Goal: Task Accomplishment & Management: Complete application form

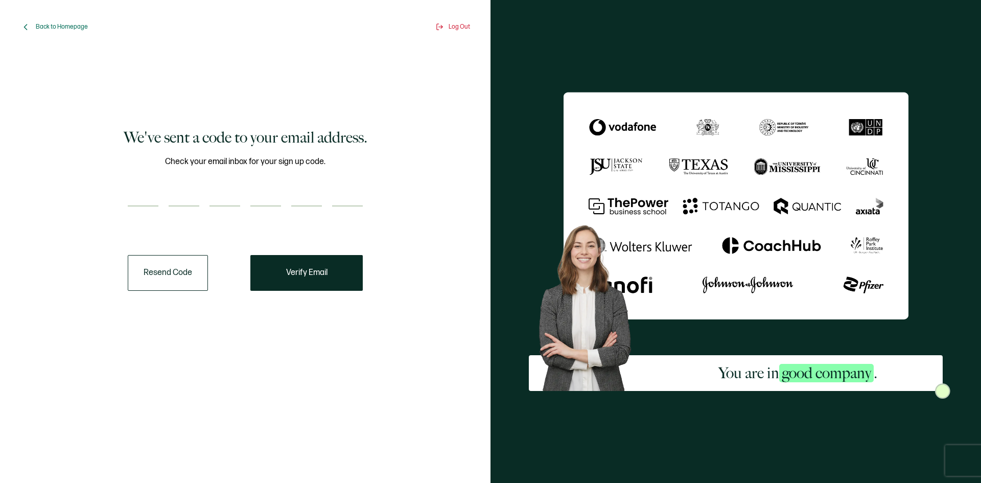
click at [139, 178] on div "Check your email inbox for your sign up code." at bounding box center [245, 187] width 235 height 64
click at [147, 194] on input "number" at bounding box center [143, 196] width 31 height 20
type input "1"
type input "2"
type input "8"
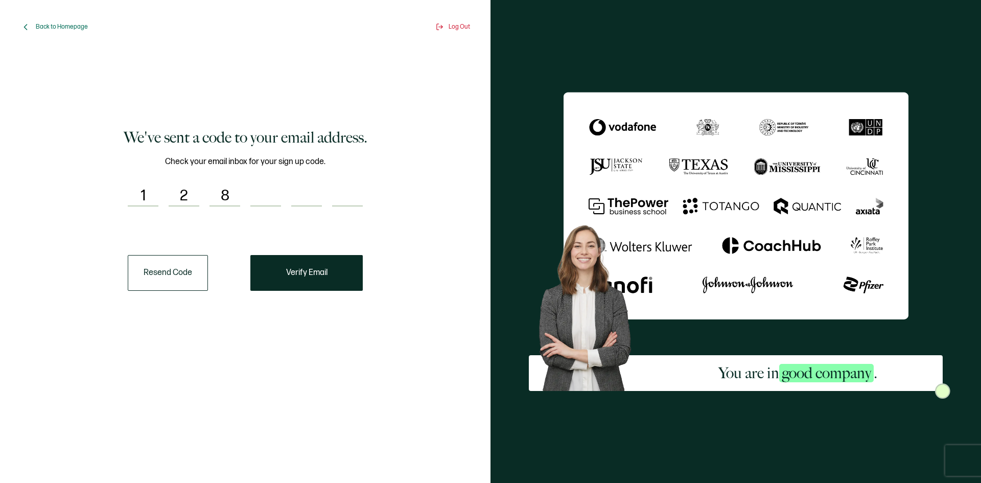
type input "5"
type input "9"
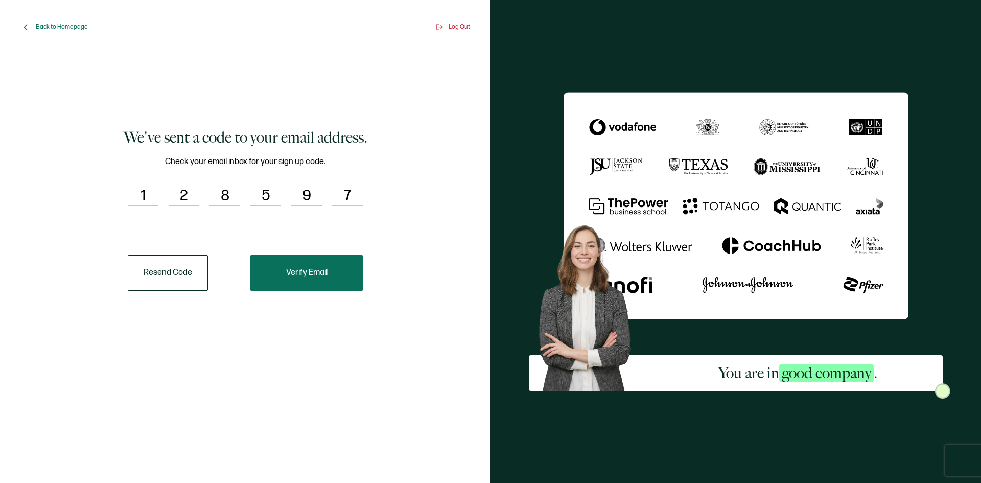
type input "7"
click at [291, 267] on button "Verify Email" at bounding box center [306, 273] width 112 height 36
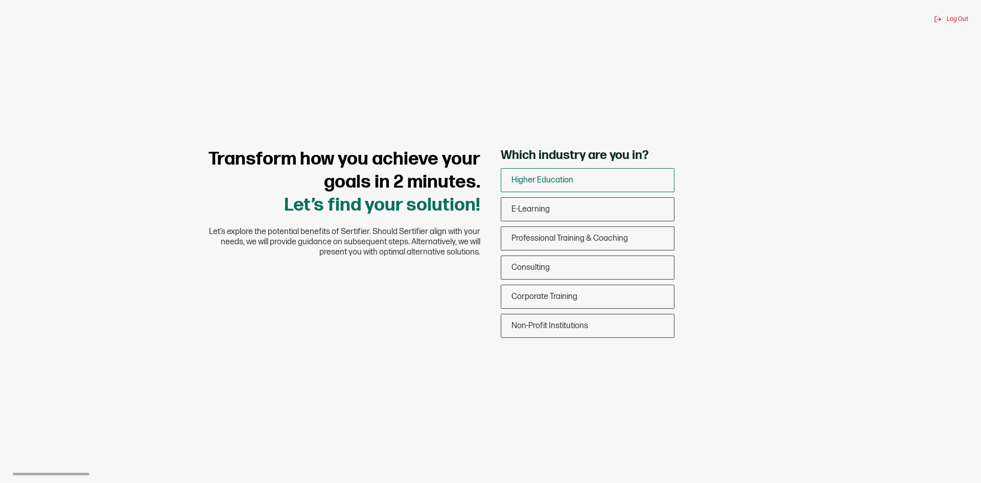
click at [612, 175] on div "Higher Education" at bounding box center [587, 180] width 173 height 24
click at [0, 0] on input "Higher Education" at bounding box center [0, 0] width 0 height 0
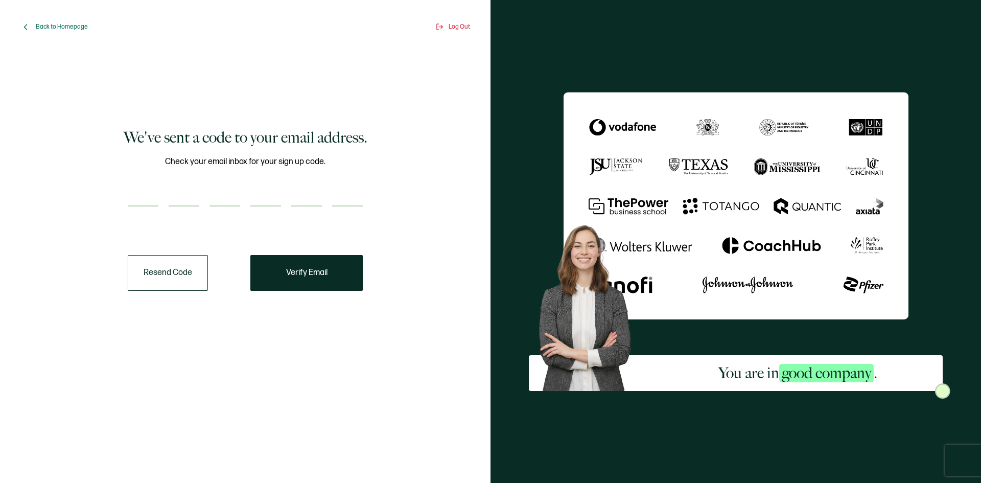
click at [148, 189] on input "number" at bounding box center [143, 196] width 31 height 20
type input "1"
type input "2"
type input "8"
type input "5"
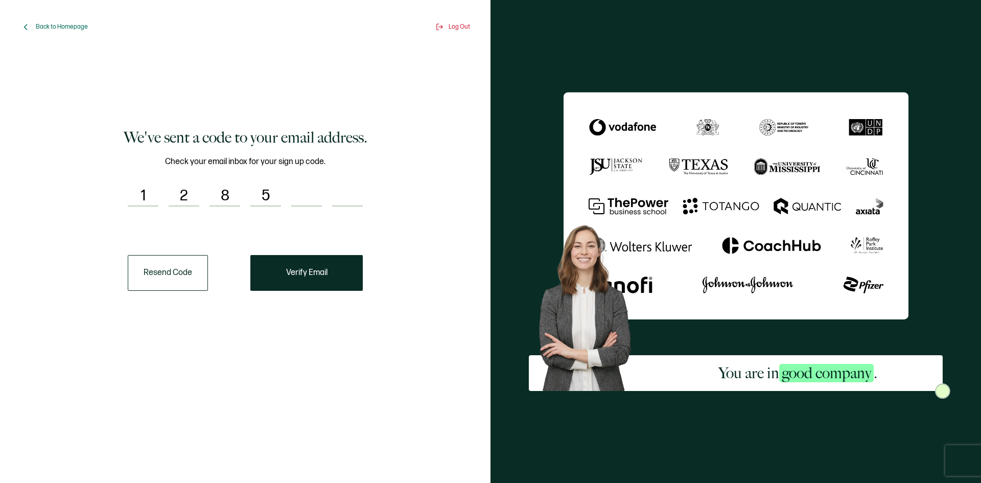
type input "9"
type input "7"
click at [314, 267] on button "Verify Email" at bounding box center [306, 273] width 112 height 36
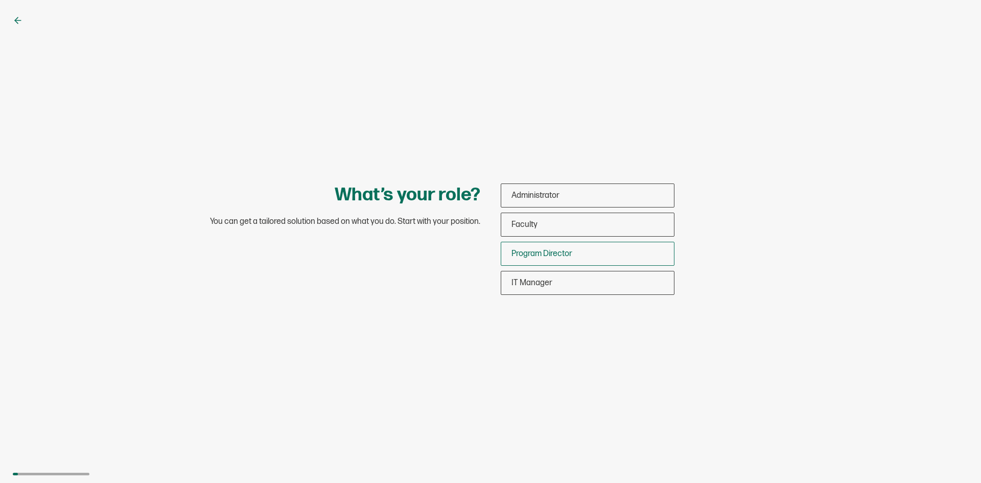
click at [586, 252] on div "Program Director" at bounding box center [587, 254] width 173 height 24
click at [0, 0] on input "Program Director" at bounding box center [0, 0] width 0 height 0
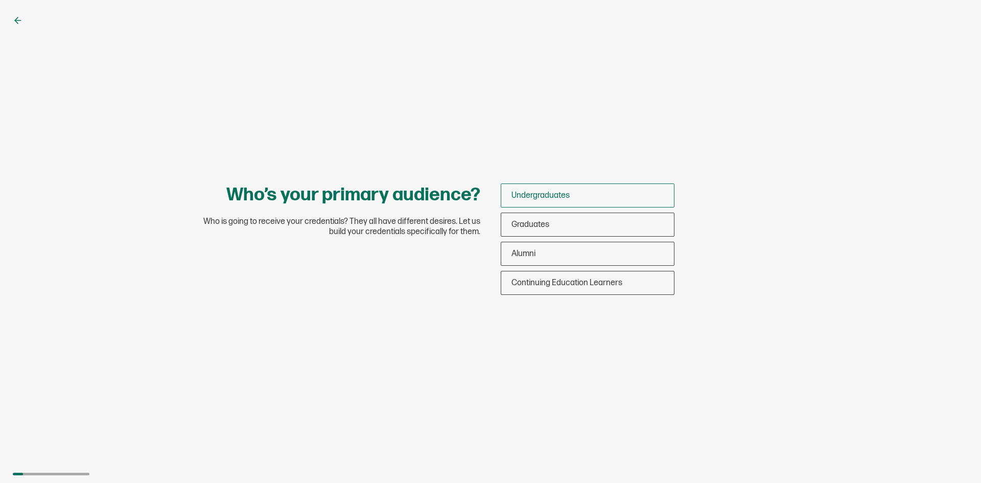
click at [597, 192] on div "Undergraduates" at bounding box center [587, 195] width 173 height 24
click at [0, 0] on input "Undergraduates" at bounding box center [0, 0] width 0 height 0
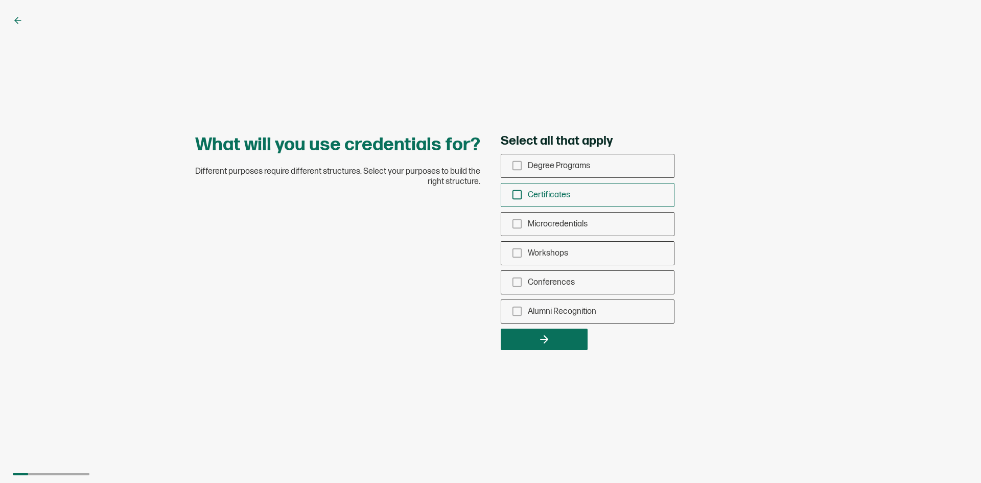
click at [515, 193] on icon "checkbox-group" at bounding box center [517, 194] width 11 height 11
click at [0, 0] on input "Certificates" at bounding box center [0, 0] width 0 height 0
click at [553, 335] on button "button" at bounding box center [544, 339] width 87 height 21
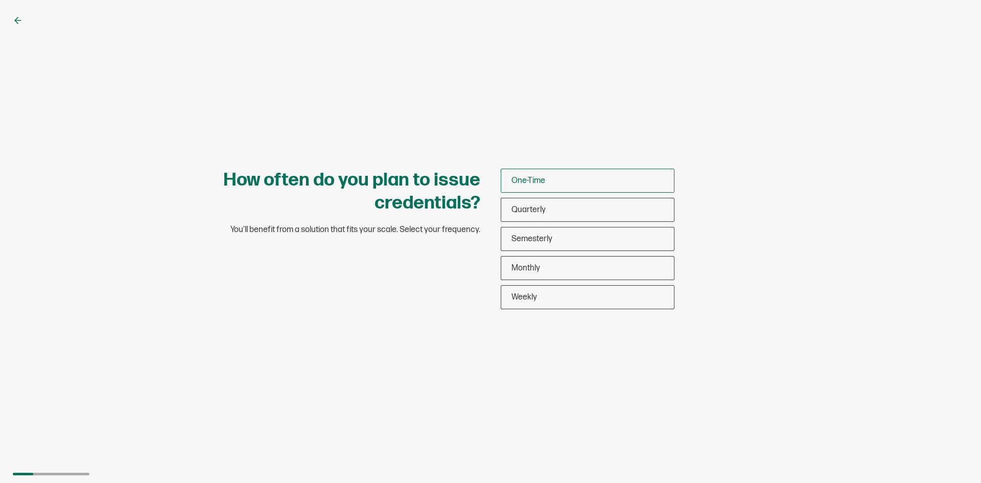
click at [582, 178] on div "One-Time" at bounding box center [587, 181] width 173 height 24
click at [0, 0] on input "One-Time" at bounding box center [0, 0] width 0 height 0
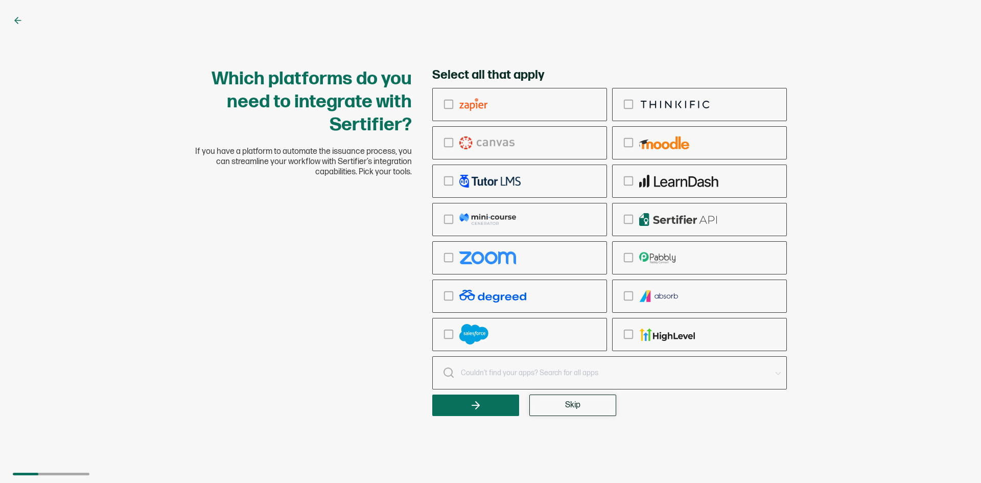
click at [568, 405] on span "Skip" at bounding box center [572, 405] width 15 height 8
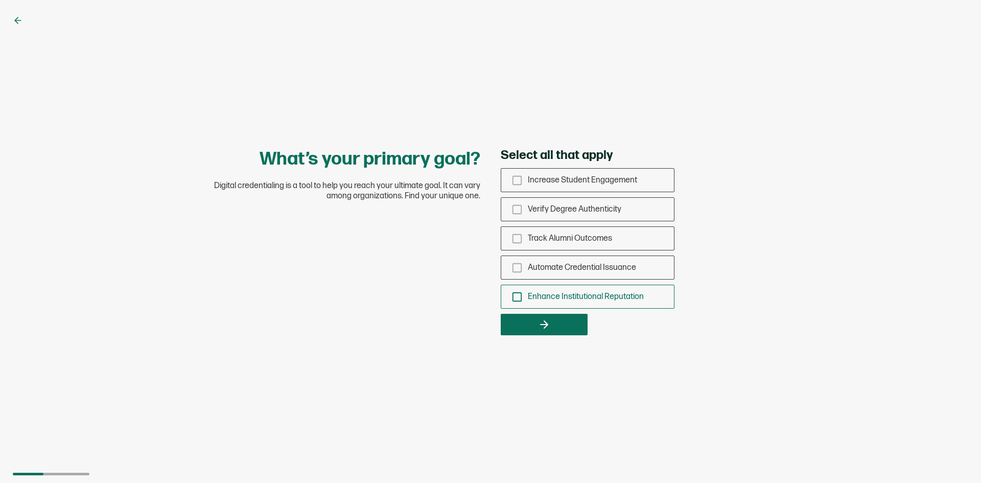
drag, startPoint x: 515, startPoint y: 267, endPoint x: 525, endPoint y: 301, distance: 35.7
click at [516, 267] on icon "checkbox-group" at bounding box center [517, 267] width 11 height 11
click at [0, 0] on input "Automate Credential Issuance" at bounding box center [0, 0] width 0 height 0
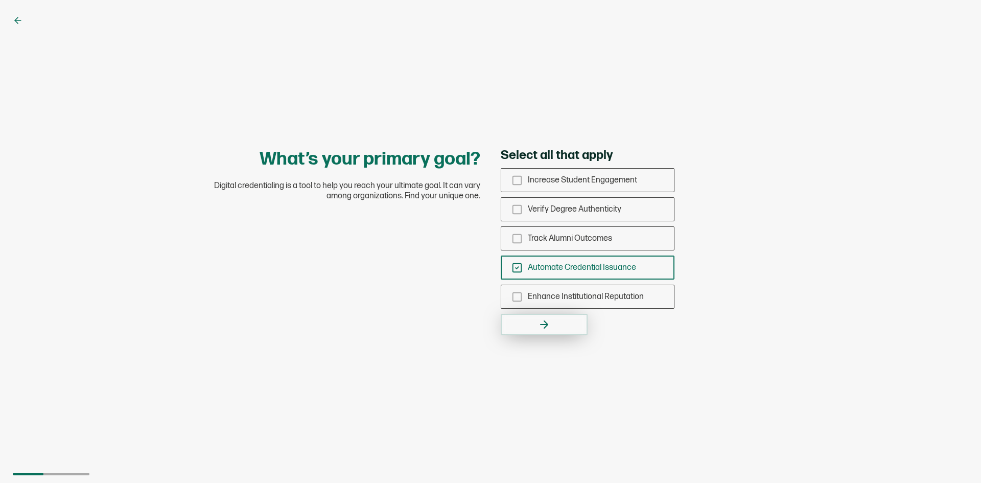
click at [534, 320] on button "button" at bounding box center [544, 324] width 87 height 21
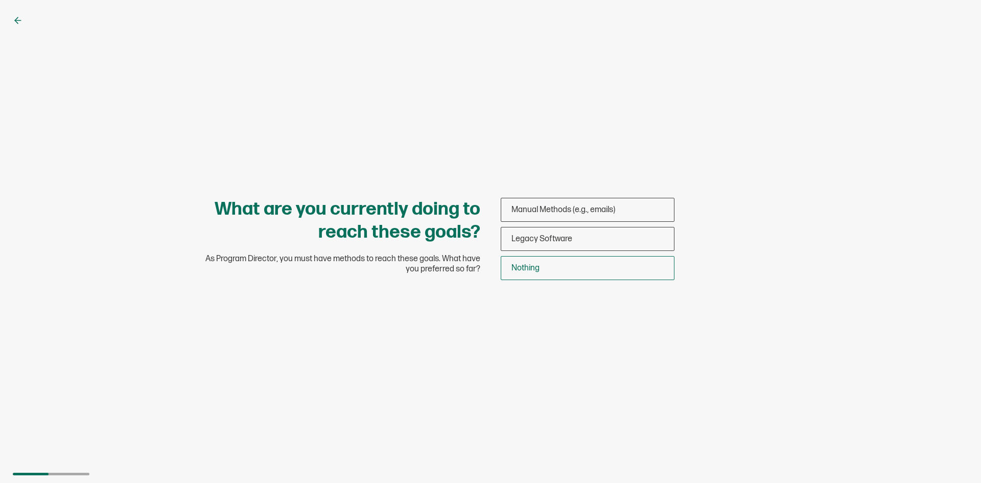
click at [586, 266] on div "Nothing" at bounding box center [587, 268] width 173 height 24
click at [0, 0] on input "Nothing" at bounding box center [0, 0] width 0 height 0
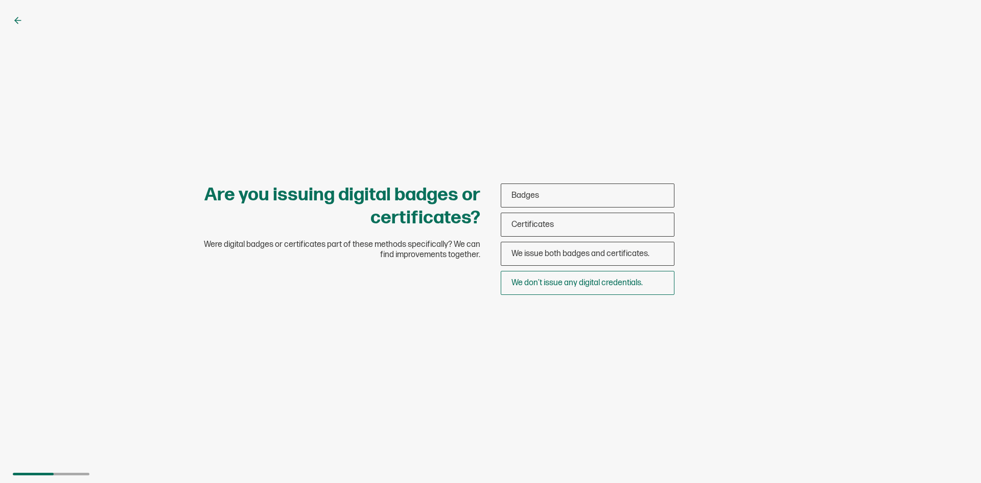
click at [577, 283] on span "We don’t issue any digital credentials." at bounding box center [577, 283] width 131 height 10
click at [0, 0] on input "We don’t issue any digital credentials." at bounding box center [0, 0] width 0 height 0
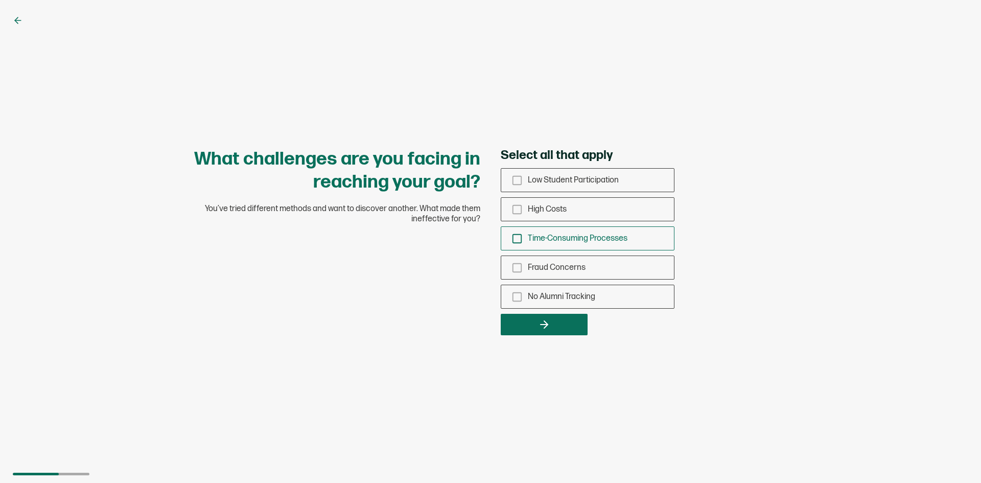
click at [518, 235] on icon "checkbox-group" at bounding box center [517, 238] width 11 height 11
click at [0, 0] on input "Time-Consuming Processes" at bounding box center [0, 0] width 0 height 0
click at [531, 323] on button "button" at bounding box center [544, 324] width 87 height 21
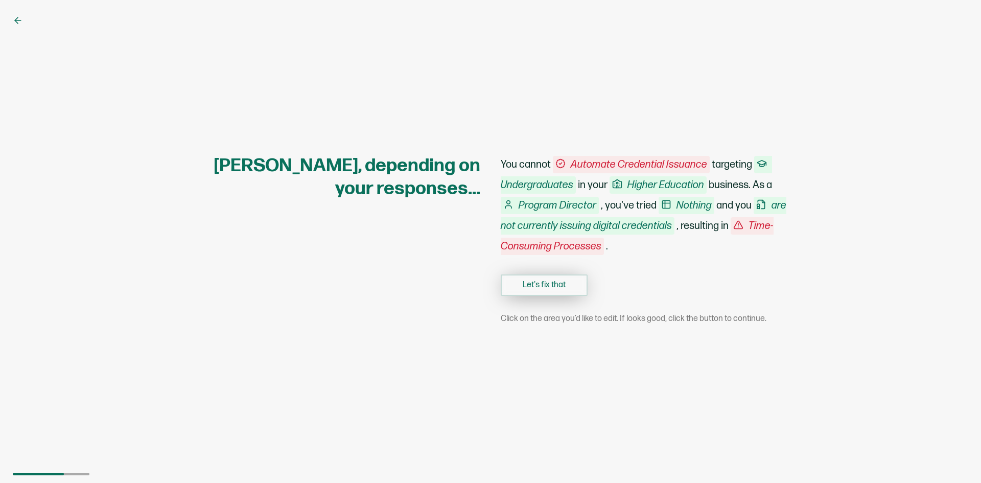
click at [544, 287] on button "Let's fix that" at bounding box center [544, 284] width 87 height 21
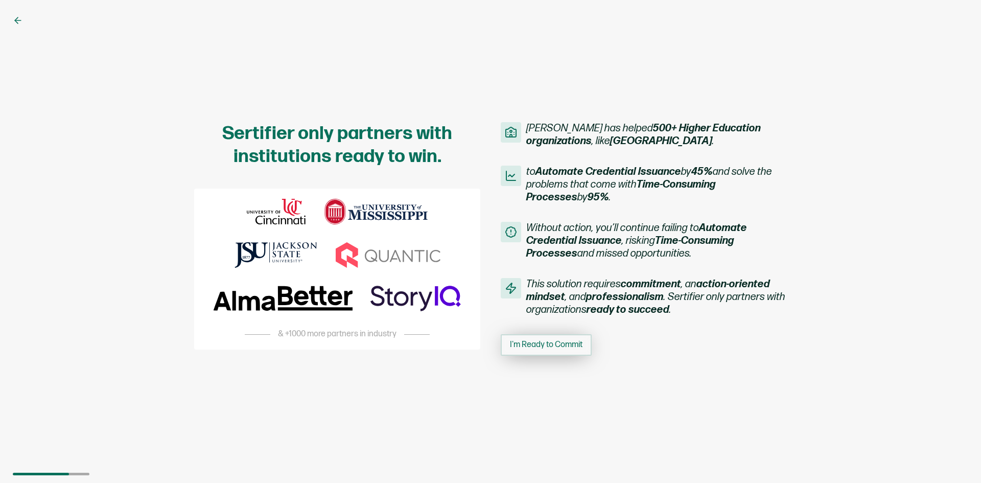
click at [541, 341] on span "I'm Ready to Commit" at bounding box center [546, 345] width 73 height 8
